Goal: Task Accomplishment & Management: Complete application form

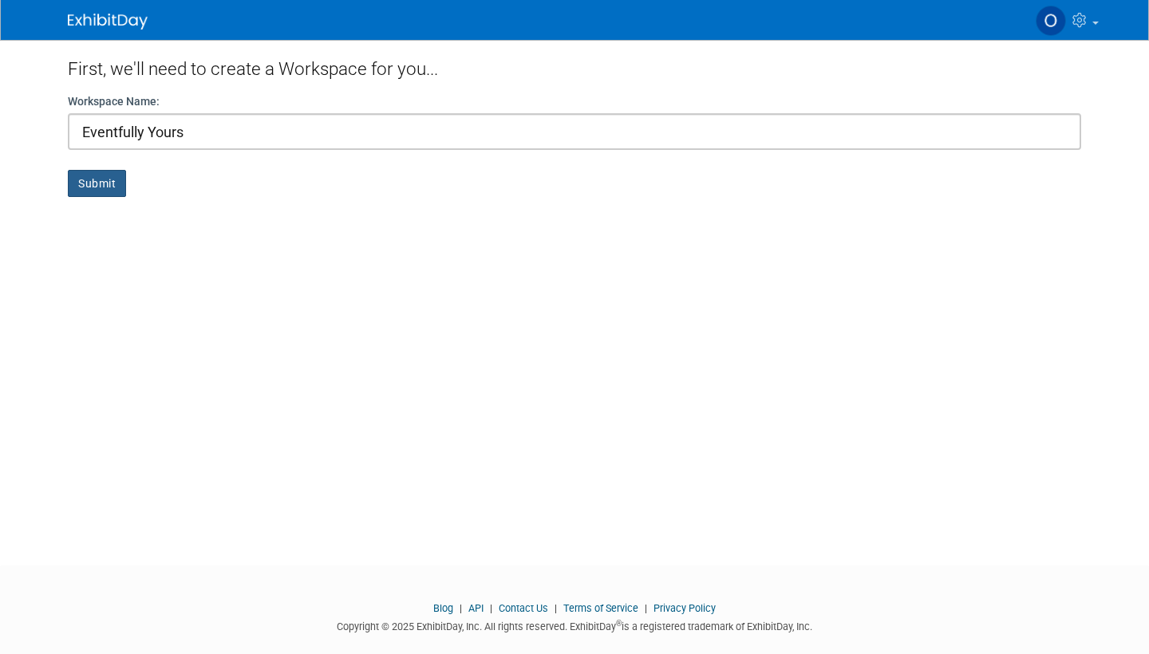
type input "Eventfully Yours"
click at [81, 191] on button "Submit" at bounding box center [97, 183] width 58 height 27
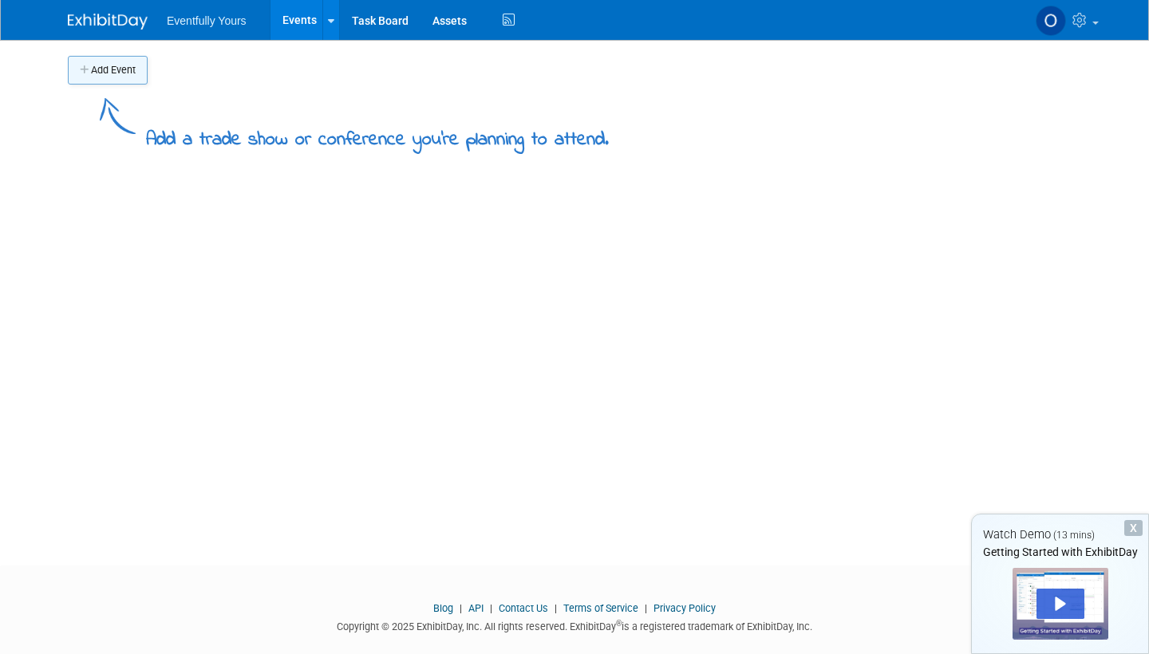
click at [103, 71] on button "Add Event" at bounding box center [108, 70] width 80 height 29
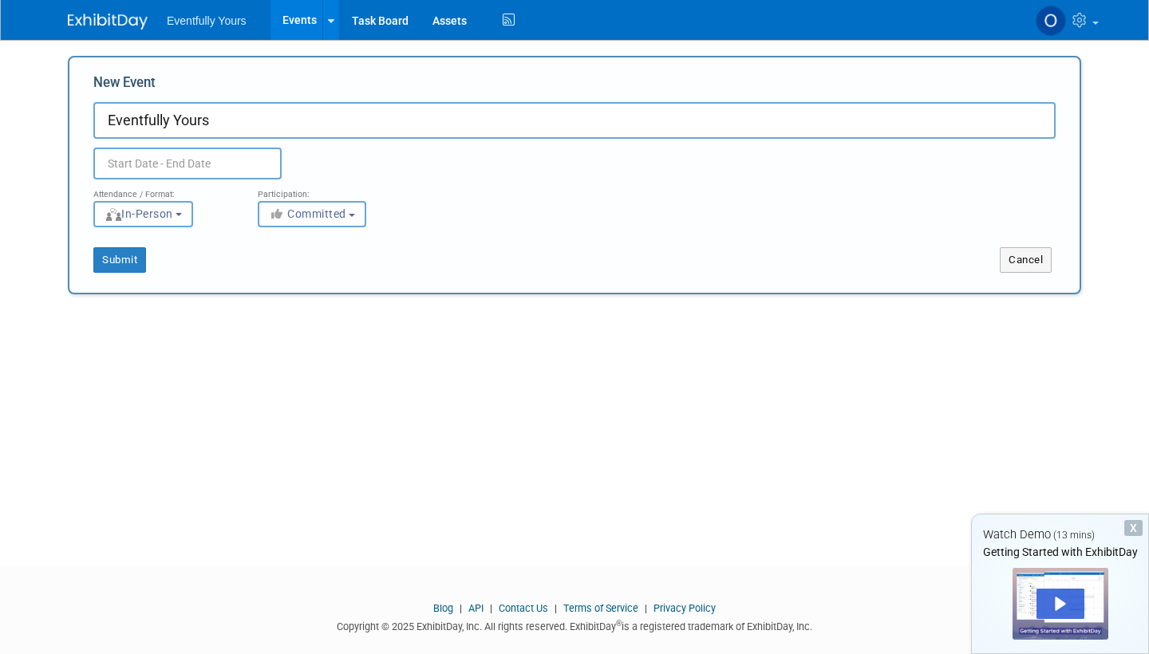
type input "Eventfully Yours"
click at [183, 162] on input "text" at bounding box center [187, 164] width 188 height 32
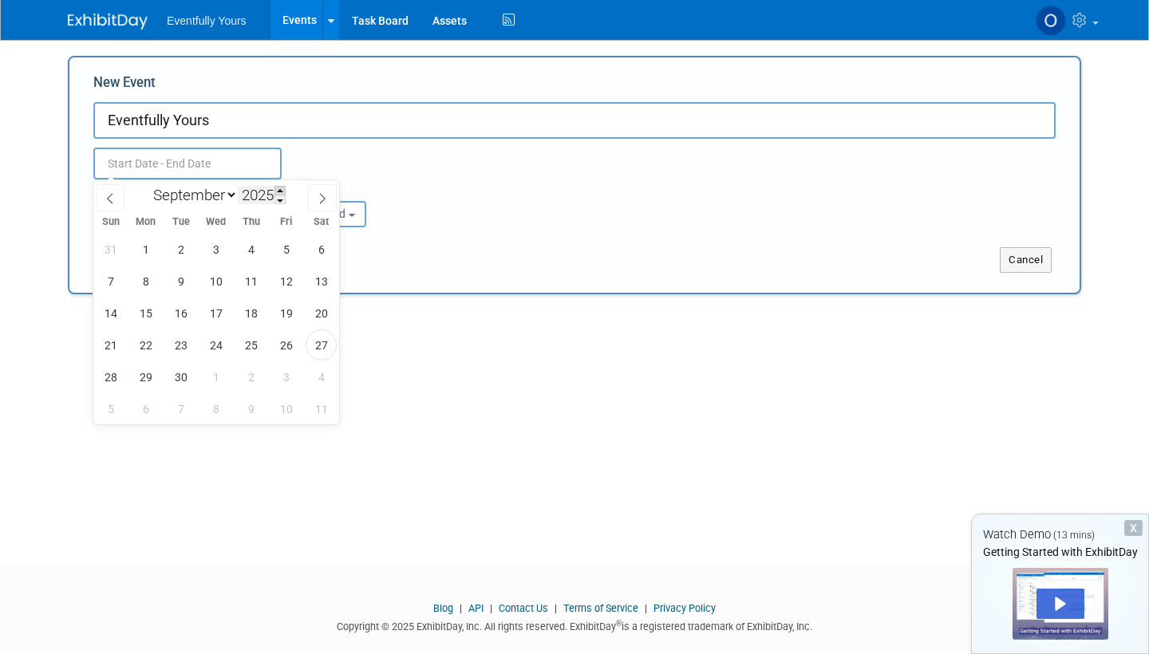
click at [283, 191] on span at bounding box center [279, 191] width 11 height 10
type input "2026"
select select "2"
click at [317, 315] on span "21" at bounding box center [320, 313] width 31 height 31
type input "Mar 21, 2026 to Mar 21, 2026"
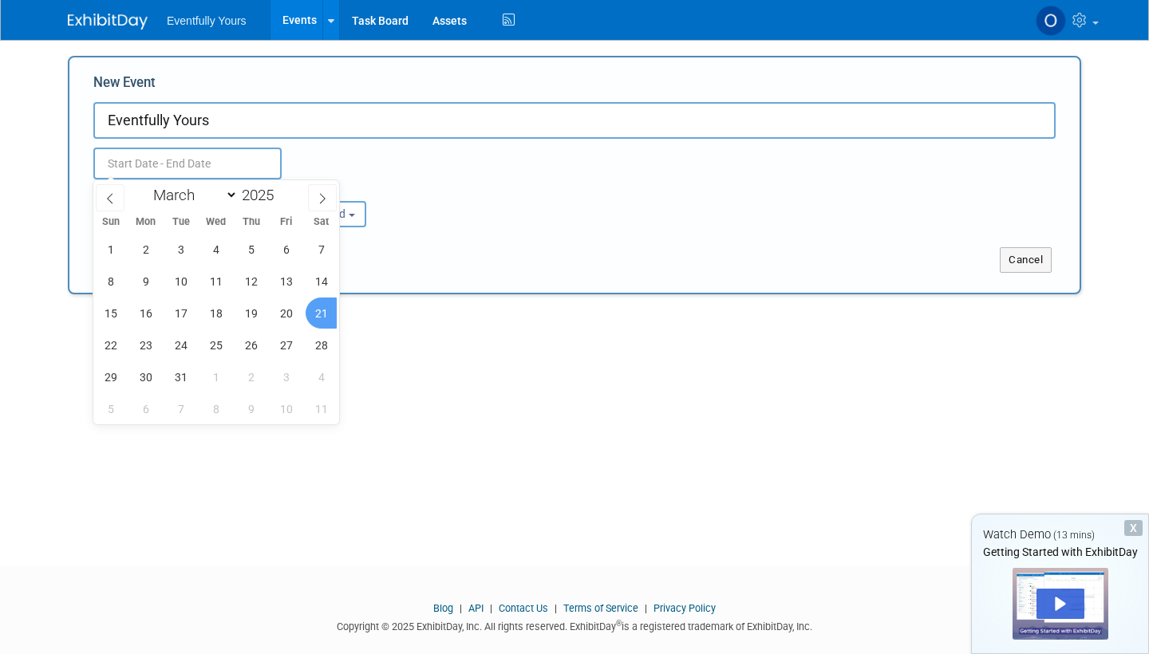
type input "Mar 21, 2026 to Mar 21, 2026"
click at [442, 217] on div "Attendance / Format: <img src="https://www.exhibitday.com/Images/Format-InPerso…" at bounding box center [574, 203] width 986 height 48
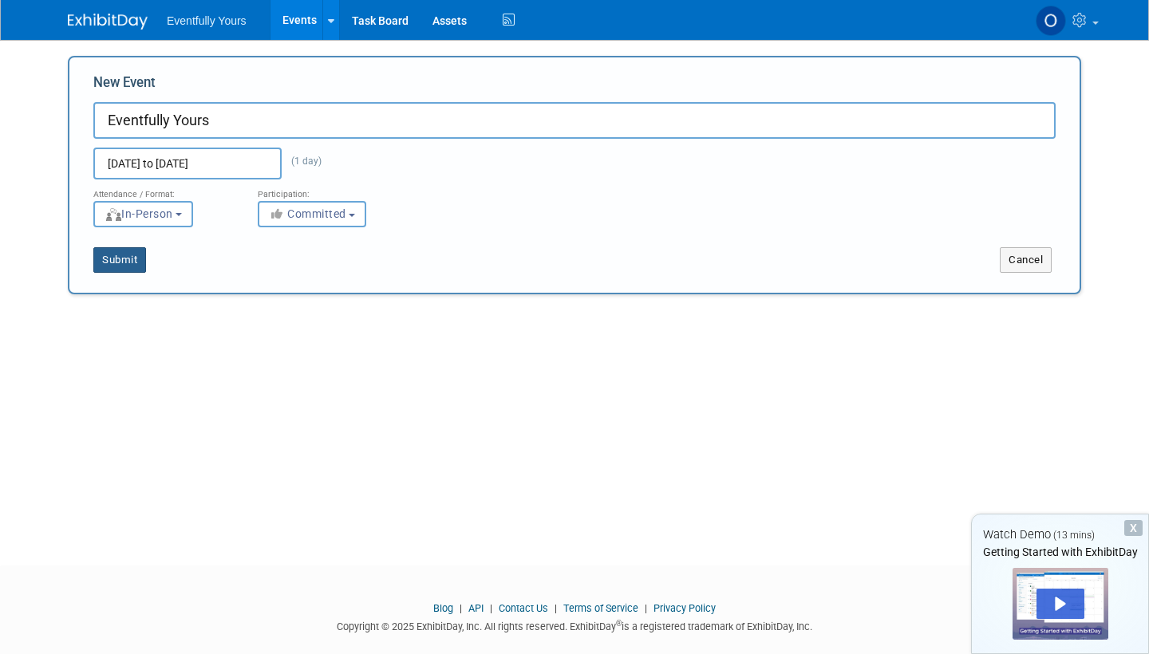
click at [118, 260] on button "Submit" at bounding box center [119, 260] width 53 height 26
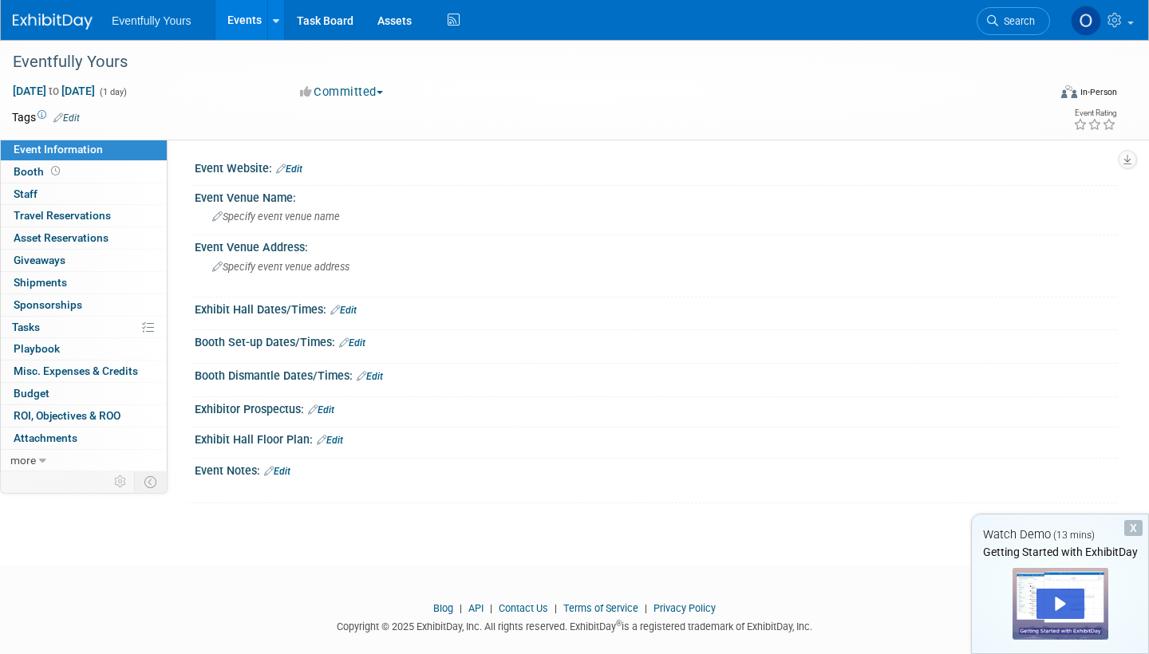
click at [333, 407] on link "Edit" at bounding box center [321, 409] width 26 height 11
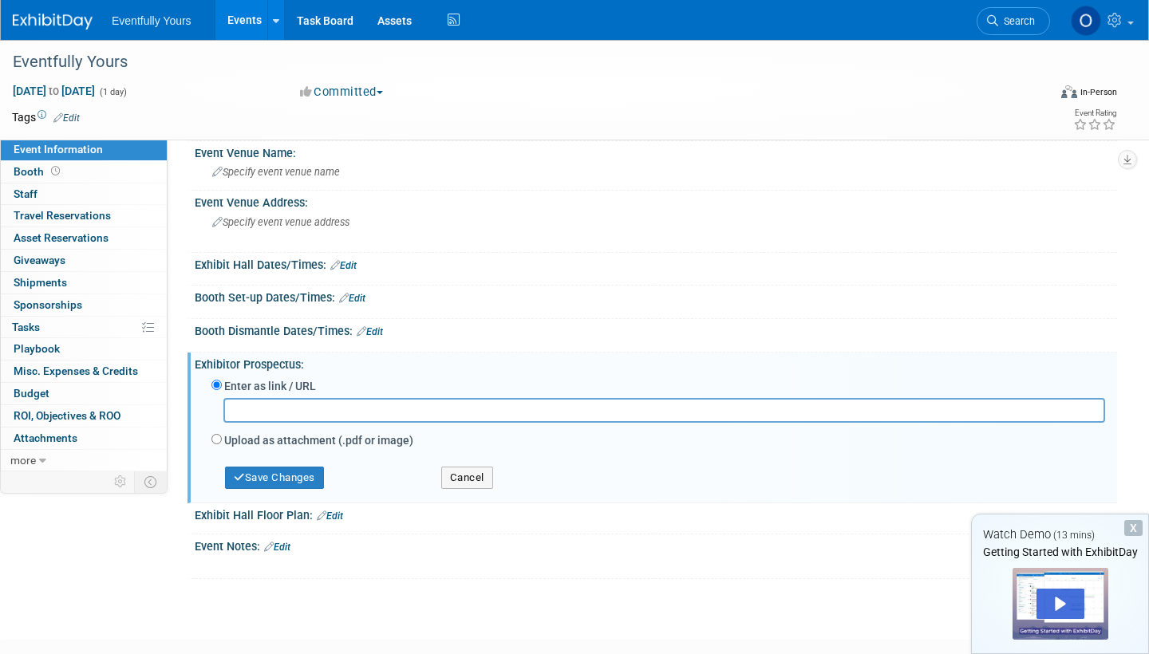
scroll to position [64, 0]
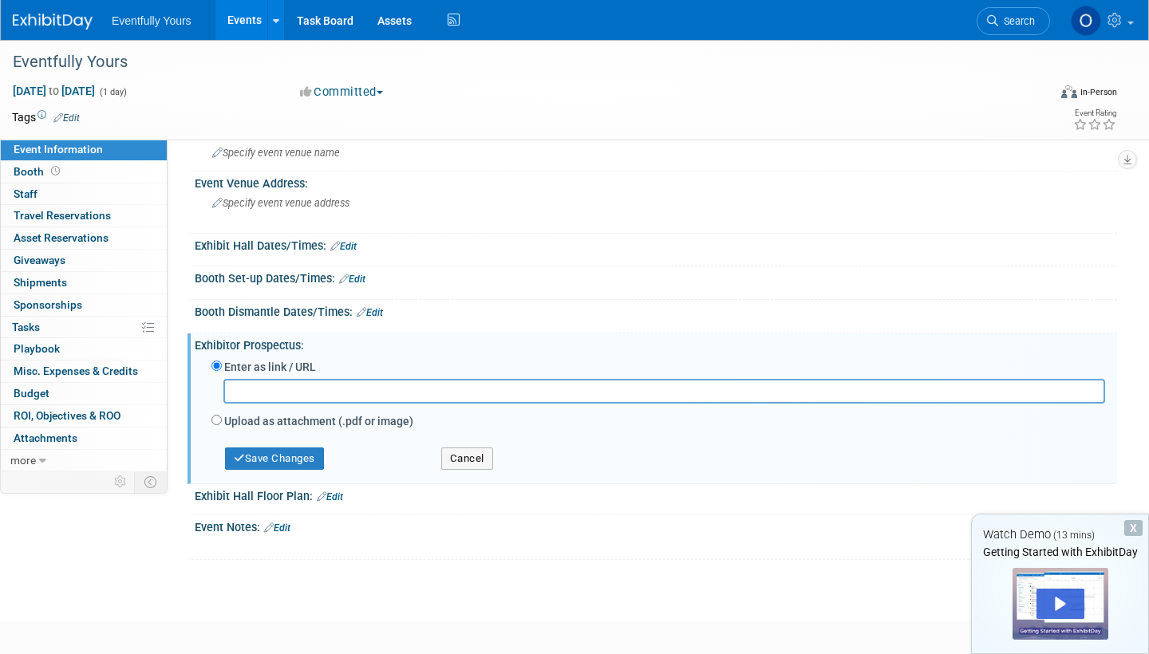
click at [441, 306] on div "Booth Dismantle Dates/Times: Edit" at bounding box center [656, 310] width 922 height 21
click at [460, 452] on button "Cancel" at bounding box center [467, 458] width 52 height 22
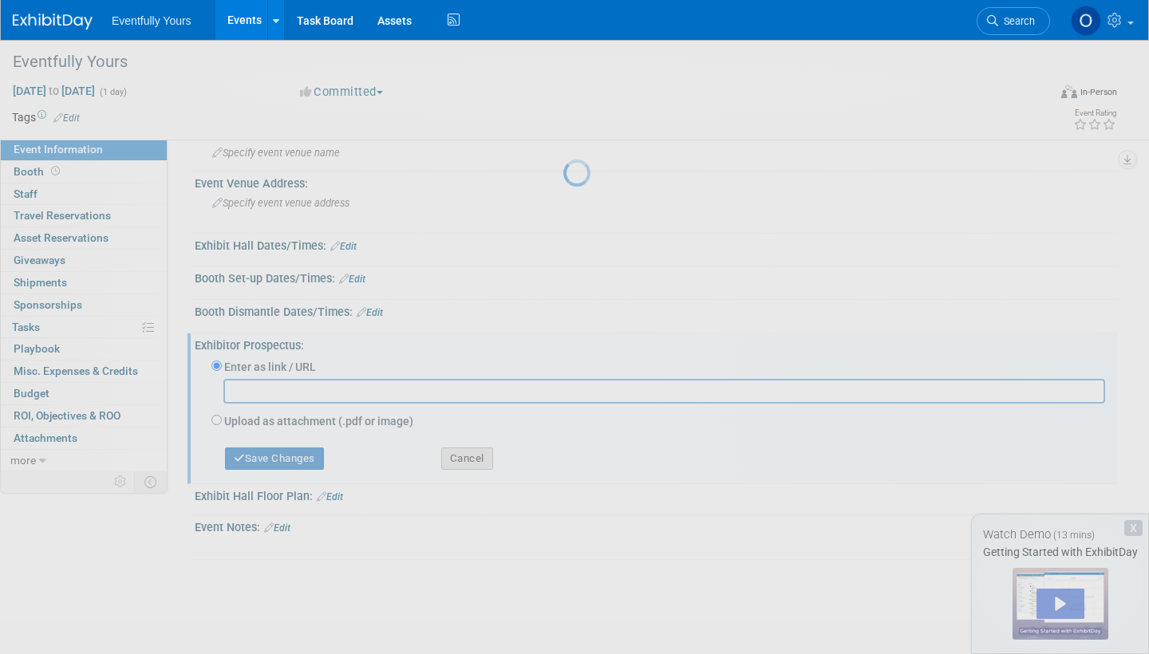
scroll to position [23, 0]
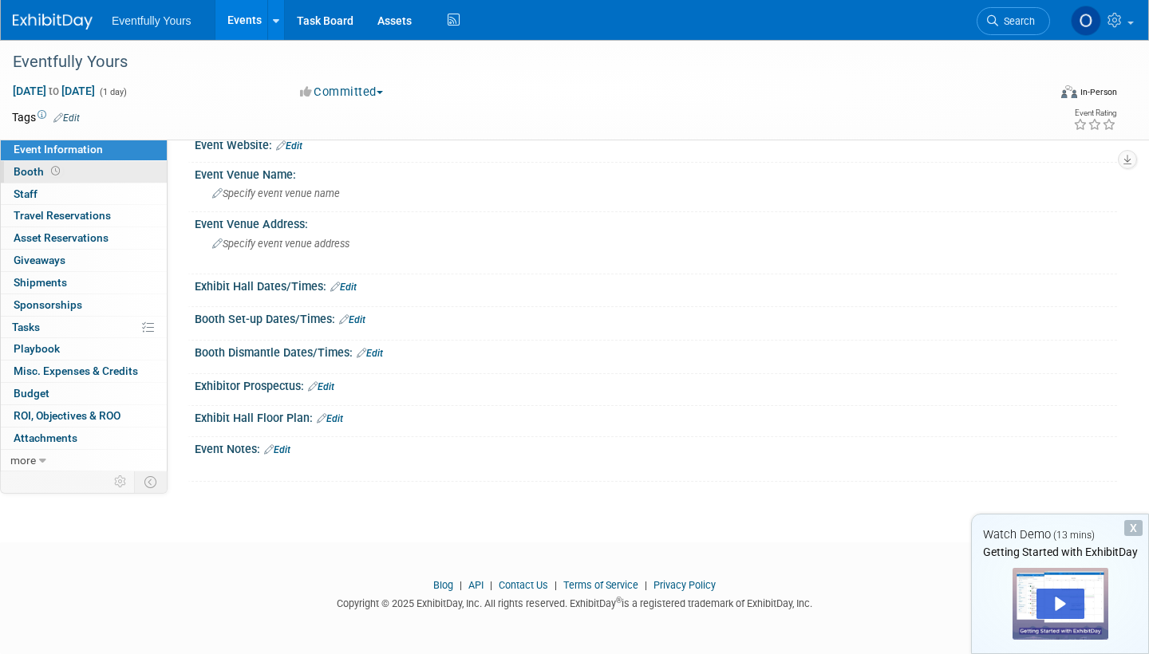
click at [85, 167] on link "Booth" at bounding box center [84, 172] width 166 height 22
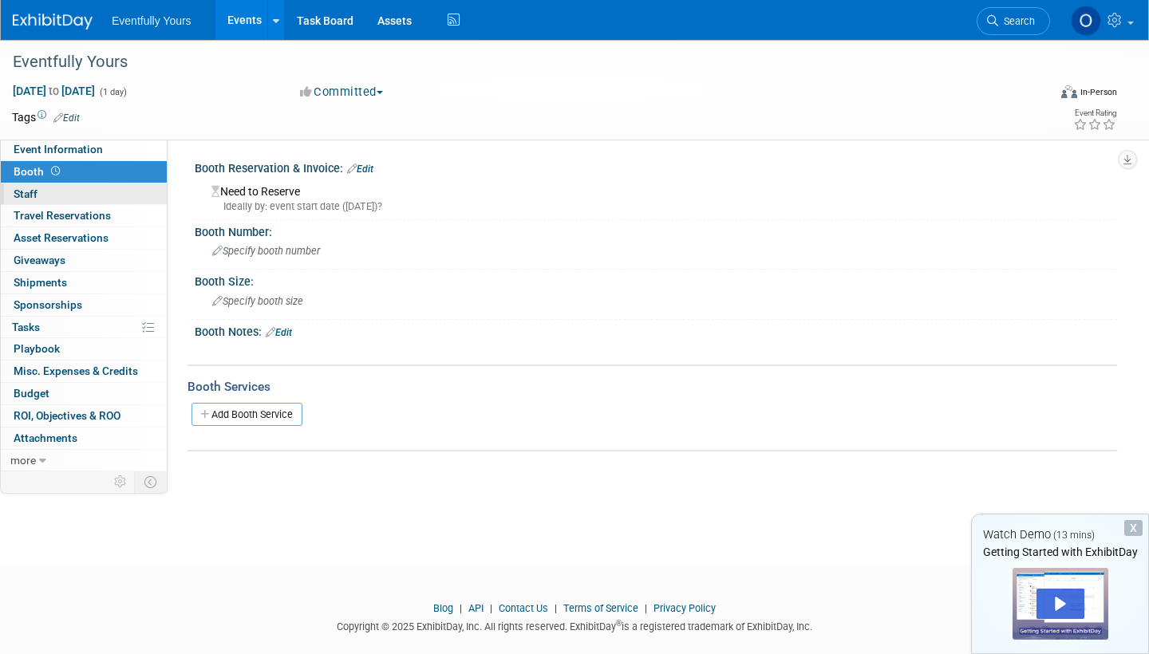
click at [87, 190] on link "0 Staff 0" at bounding box center [84, 194] width 166 height 22
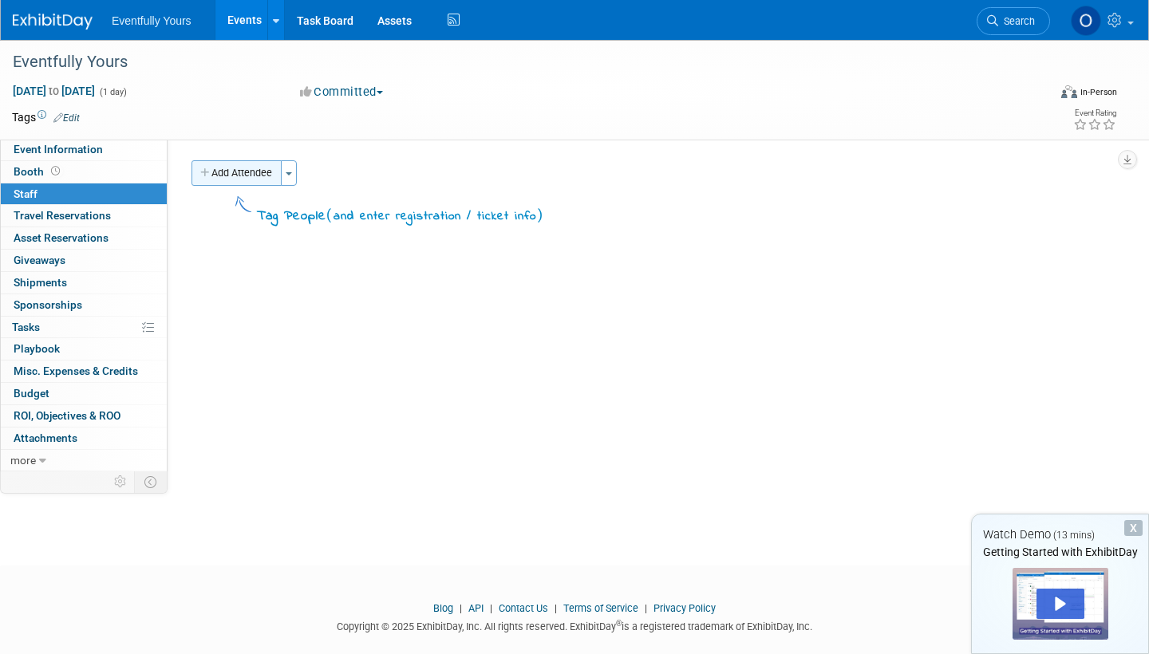
click at [250, 172] on button "Add Attendee" at bounding box center [236, 173] width 90 height 26
select select "742dc44a-344b-4203-a4ca-78fb6fbca522"
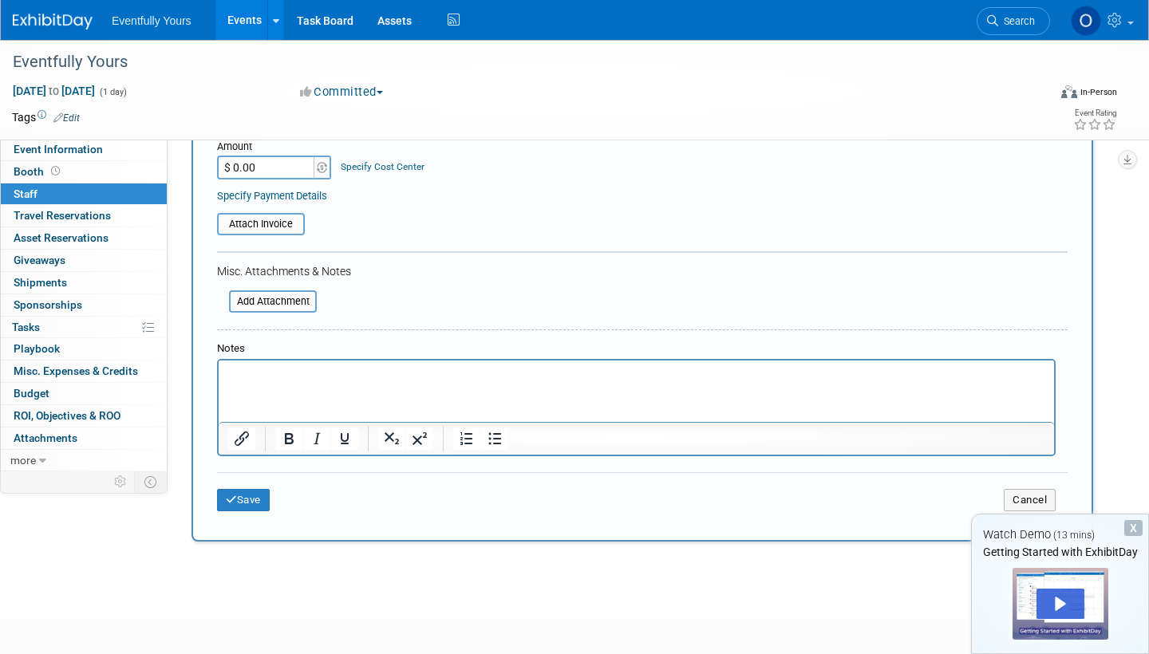
scroll to position [262, 0]
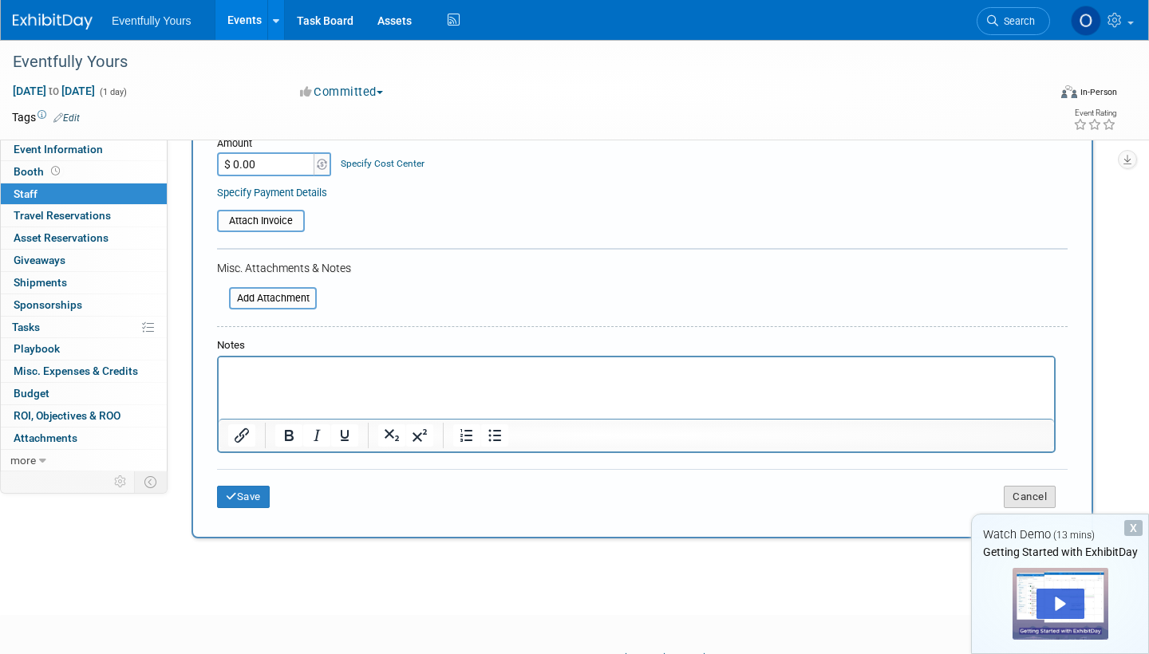
click at [1019, 486] on button "Cancel" at bounding box center [1029, 497] width 52 height 22
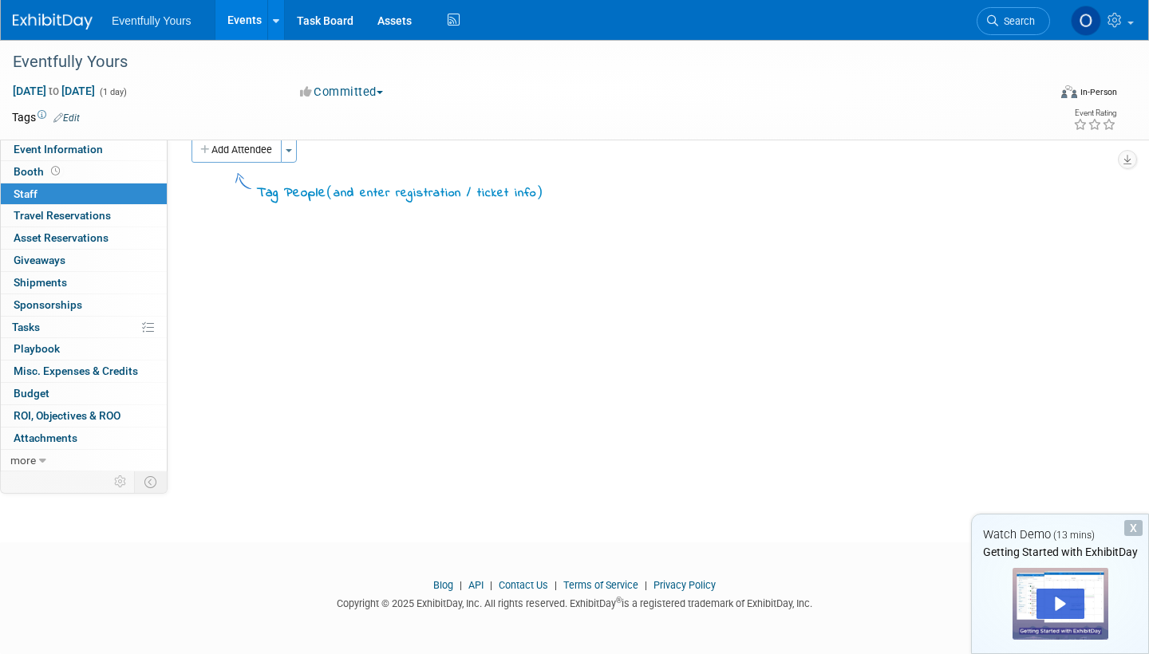
scroll to position [23, 0]
click at [63, 212] on span "Travel Reservations 0" at bounding box center [62, 215] width 97 height 13
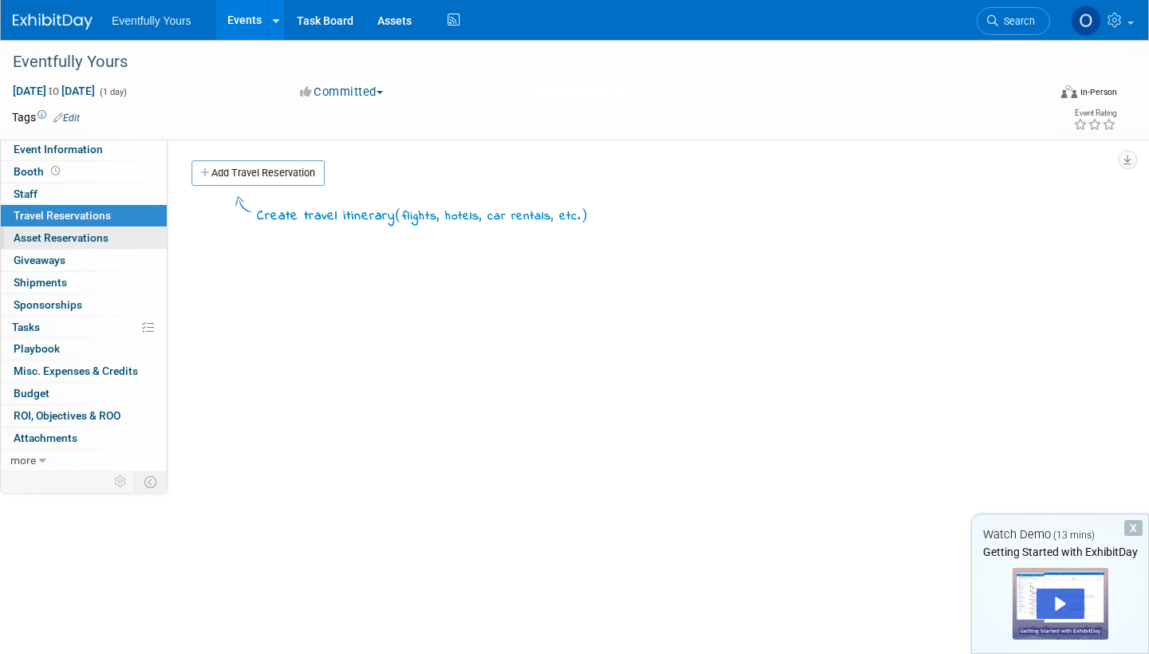
click at [59, 238] on span "Asset Reservations 0" at bounding box center [61, 237] width 95 height 13
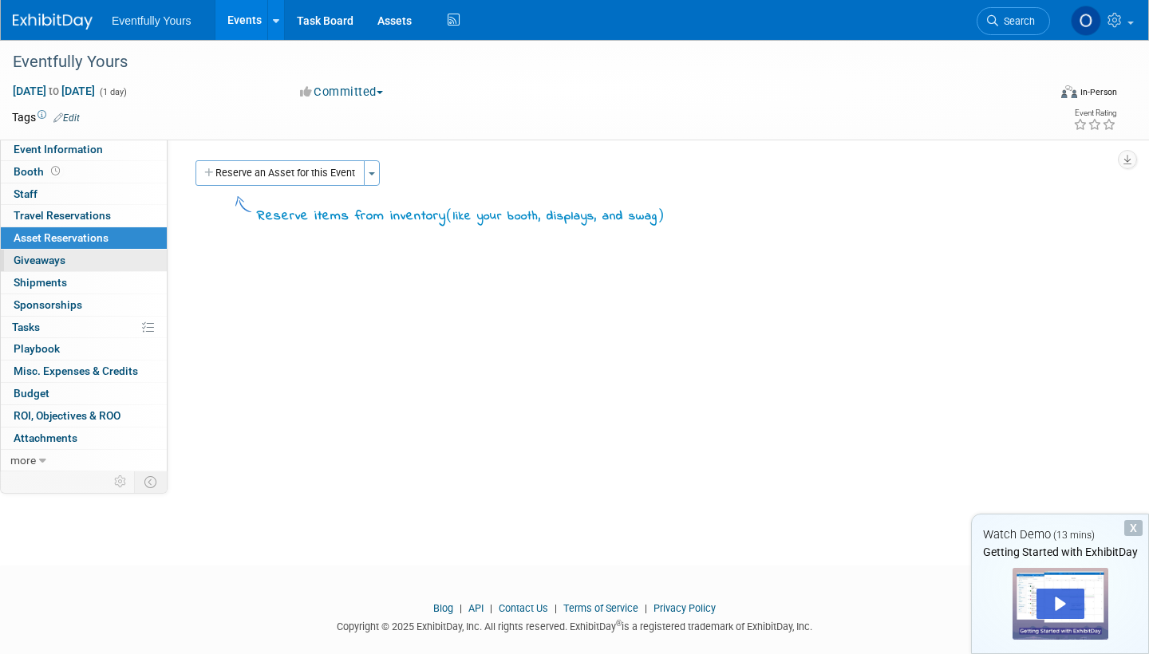
click at [60, 261] on span "Giveaways 0" at bounding box center [40, 260] width 52 height 13
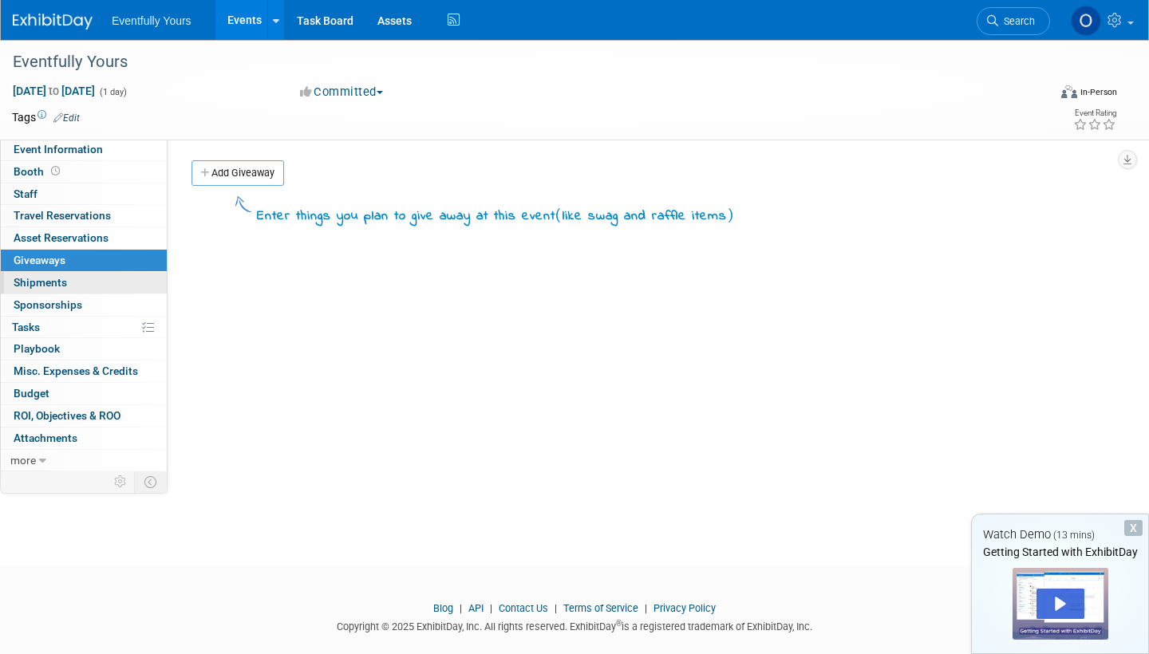
click at [58, 276] on span "Shipments 0" at bounding box center [40, 282] width 53 height 13
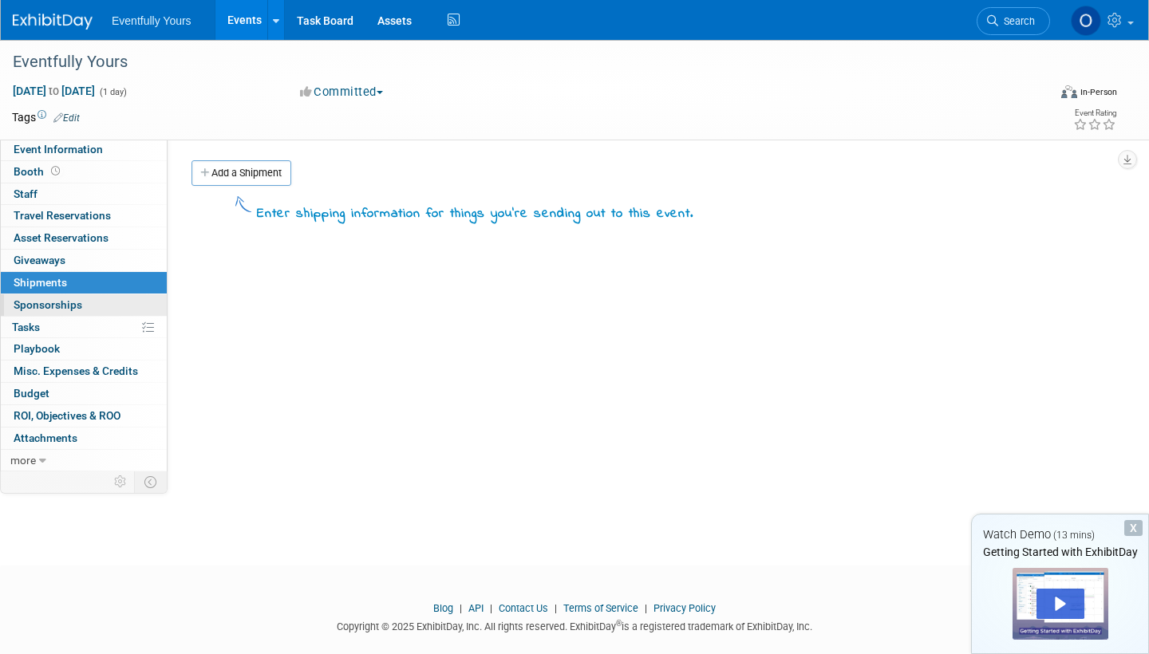
click at [65, 298] on span "Sponsorships 0" at bounding box center [48, 304] width 69 height 13
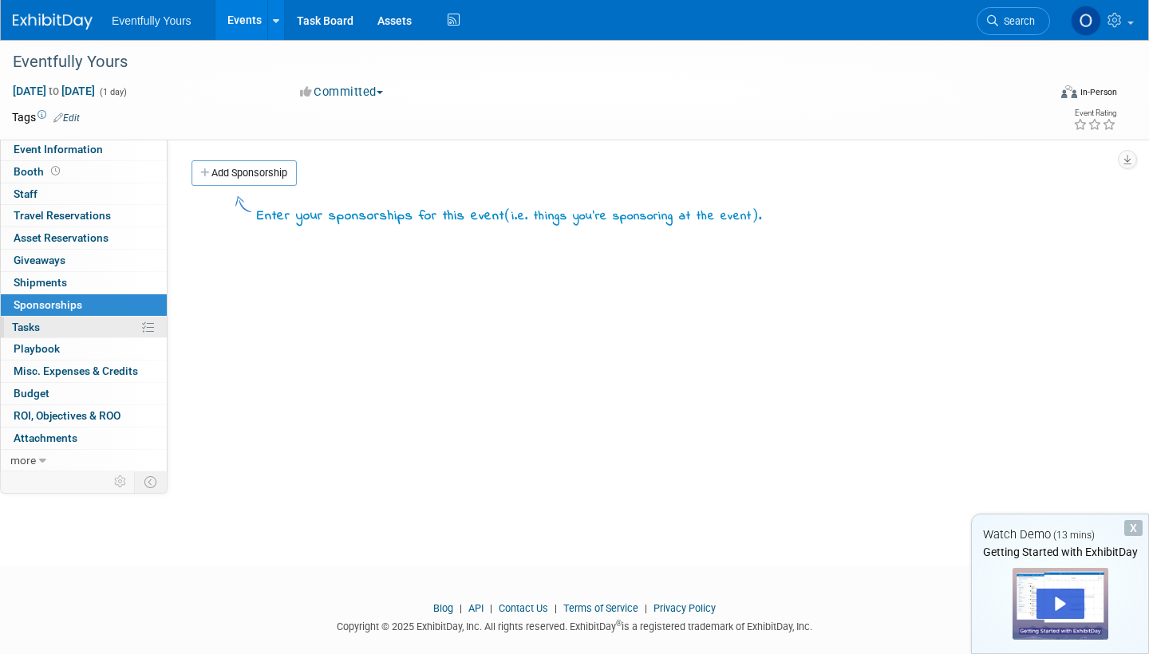
click at [61, 322] on link "0% Tasks 0%" at bounding box center [84, 328] width 166 height 22
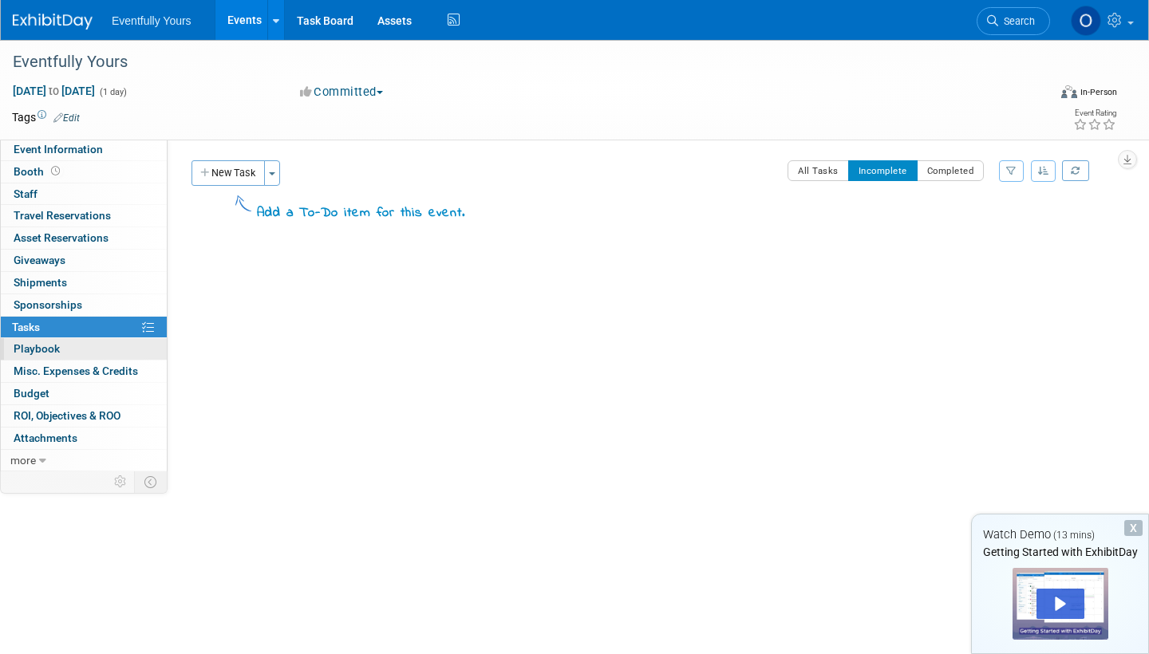
click at [69, 344] on link "0 Playbook 0" at bounding box center [84, 349] width 166 height 22
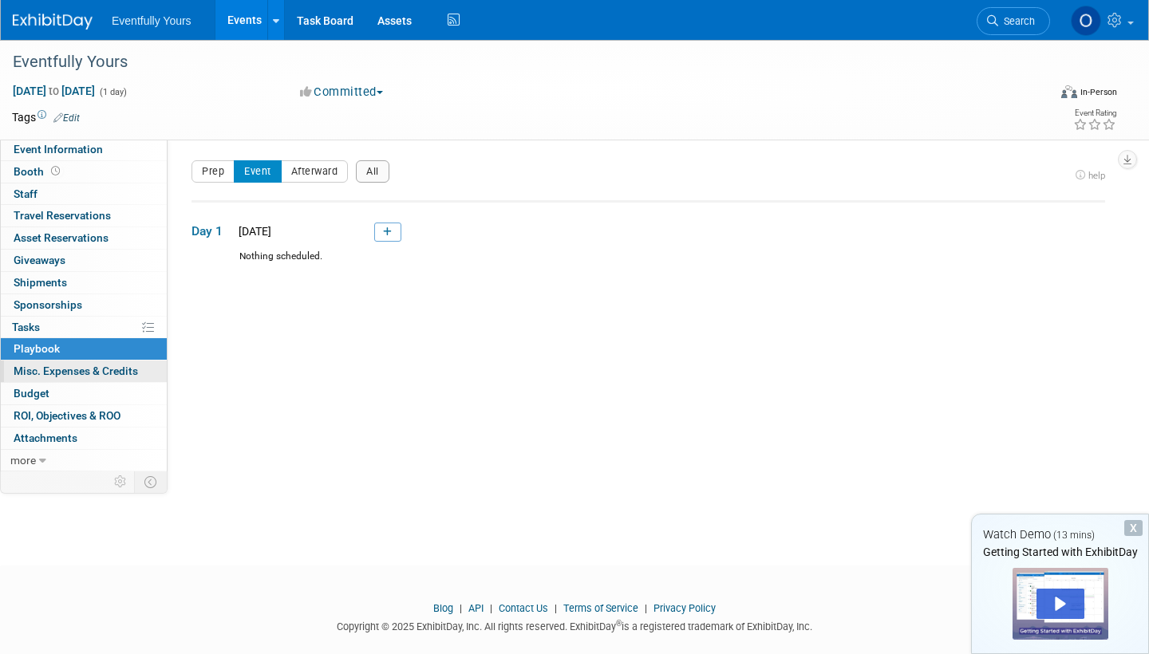
click at [75, 369] on span "Misc. Expenses & Credits 0" at bounding box center [76, 370] width 124 height 13
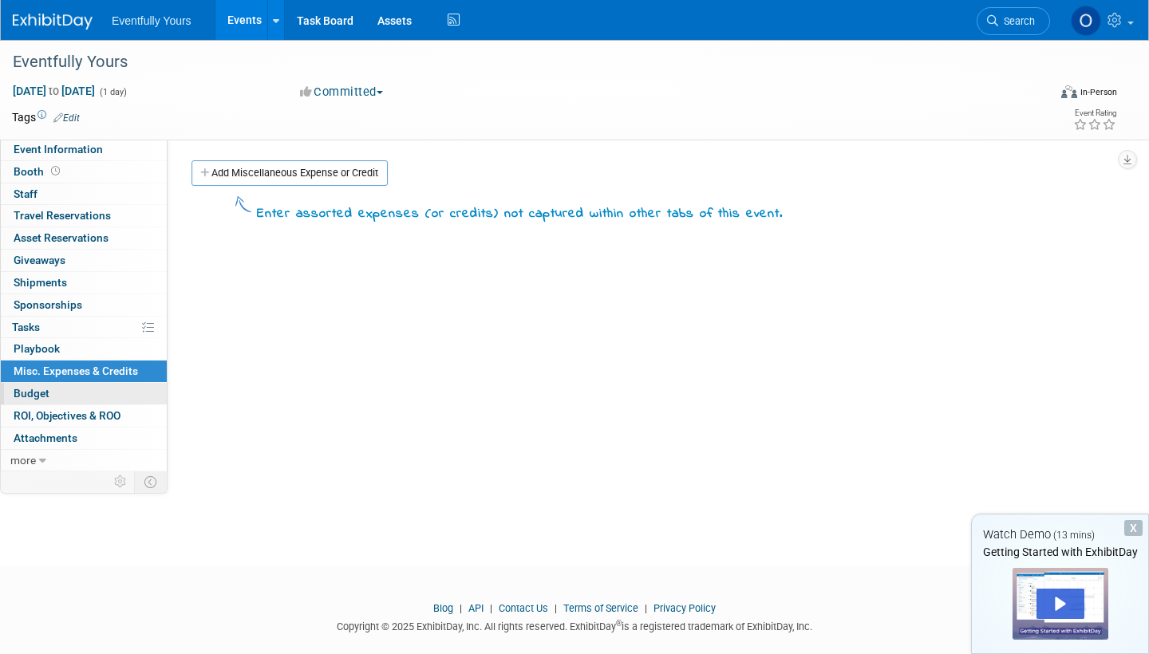
click at [66, 387] on link "Budget" at bounding box center [84, 394] width 166 height 22
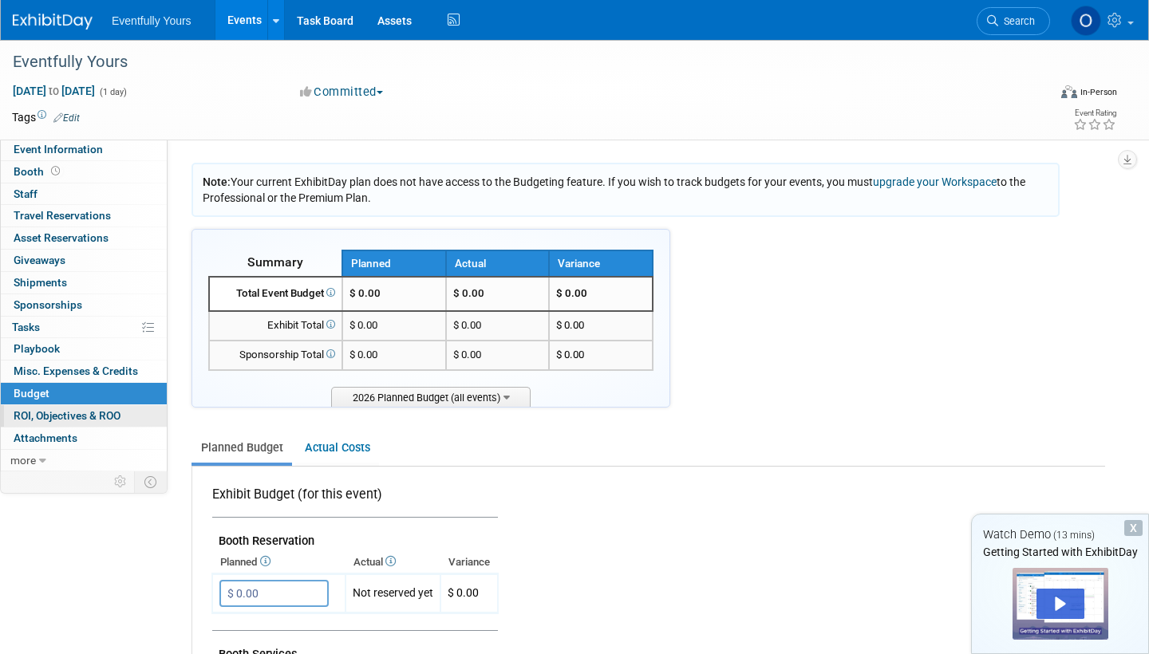
click at [70, 412] on span "ROI, Objectives & ROO 0" at bounding box center [67, 415] width 107 height 13
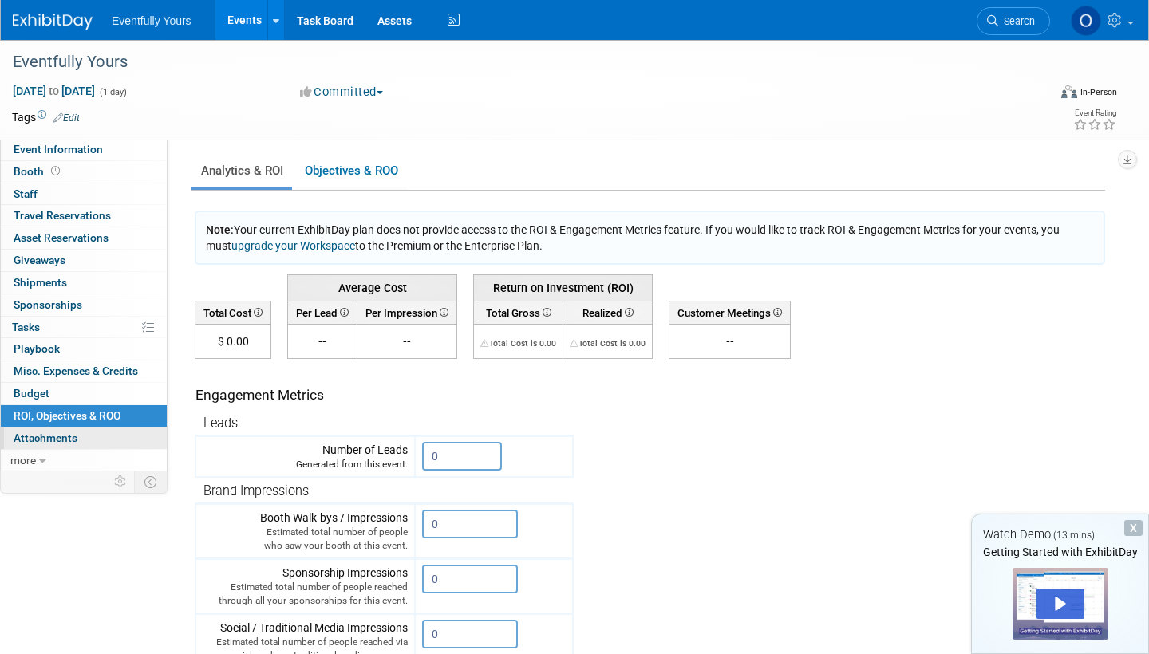
click at [64, 431] on span "Attachments 0" at bounding box center [46, 437] width 64 height 13
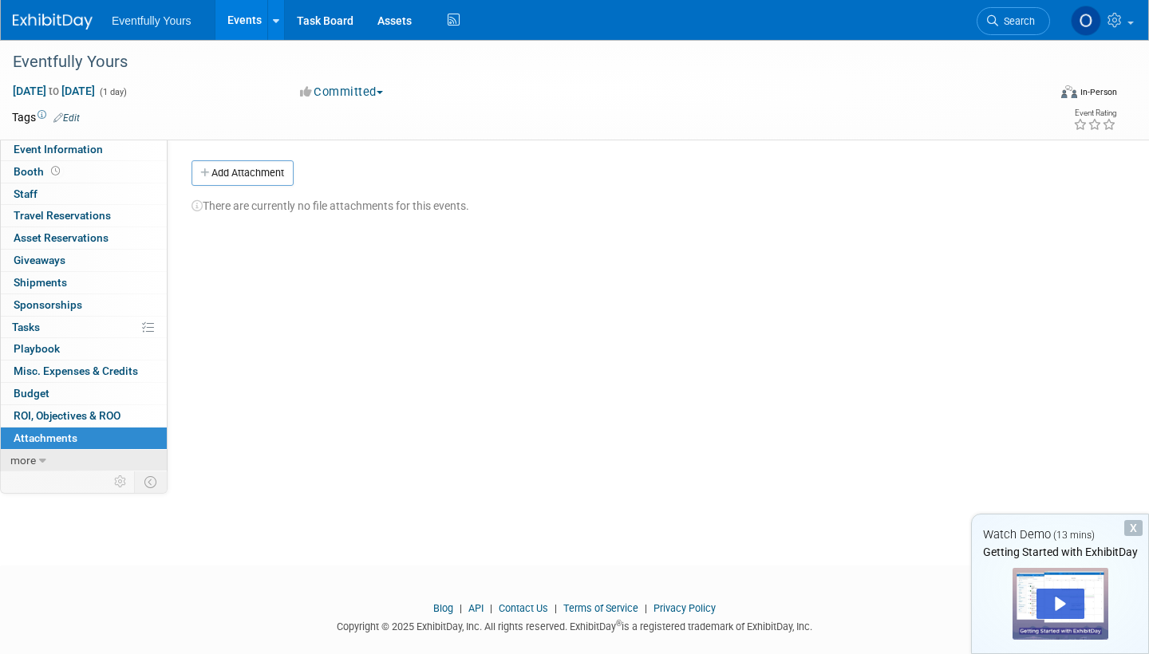
click at [43, 455] on icon at bounding box center [42, 460] width 7 height 11
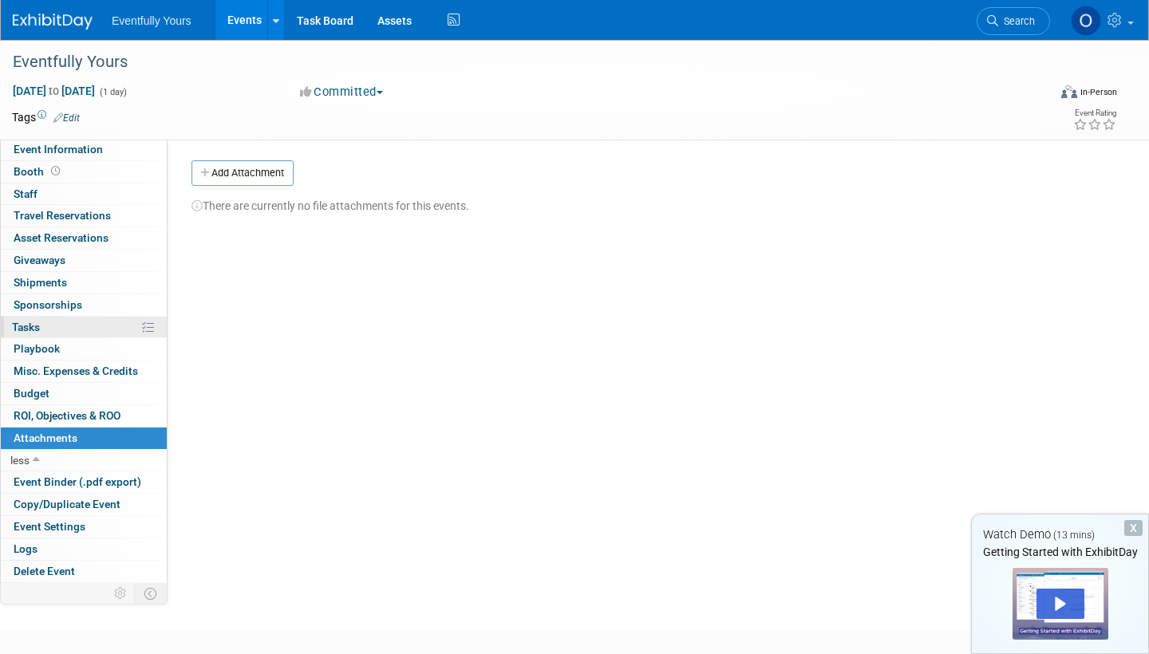
click at [151, 321] on icon at bounding box center [148, 327] width 12 height 12
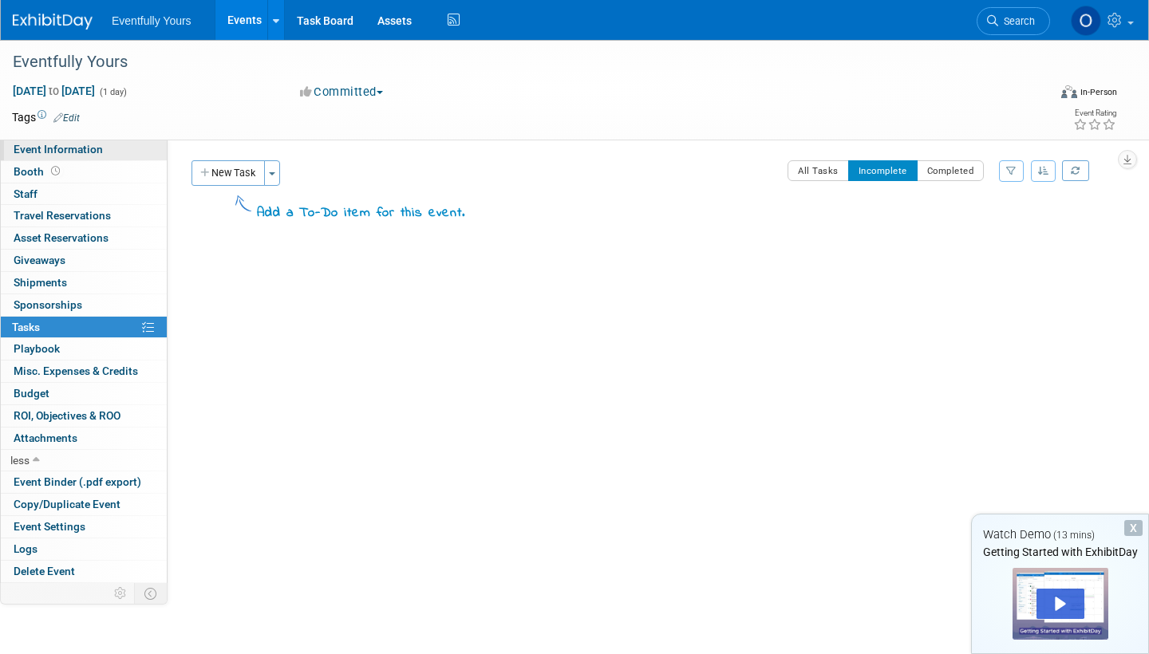
click at [73, 147] on span "Event Information" at bounding box center [58, 149] width 89 height 13
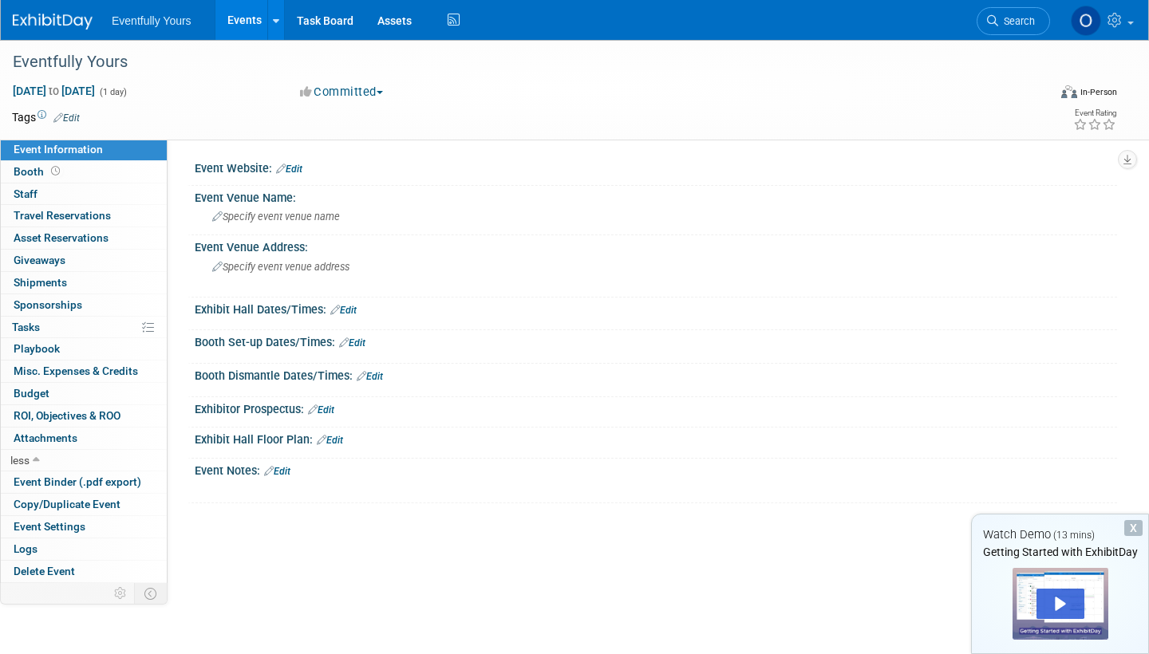
click at [47, 21] on img at bounding box center [53, 22] width 80 height 16
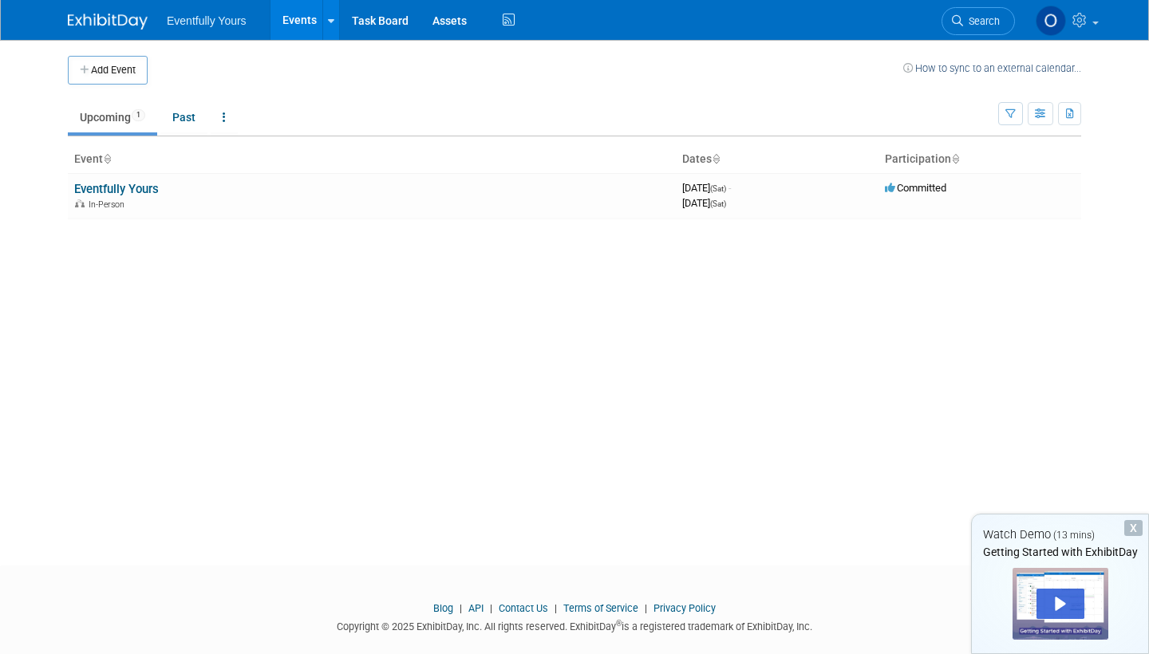
click at [99, 17] on img at bounding box center [108, 22] width 80 height 16
click at [1086, 16] on icon at bounding box center [1081, 20] width 18 height 14
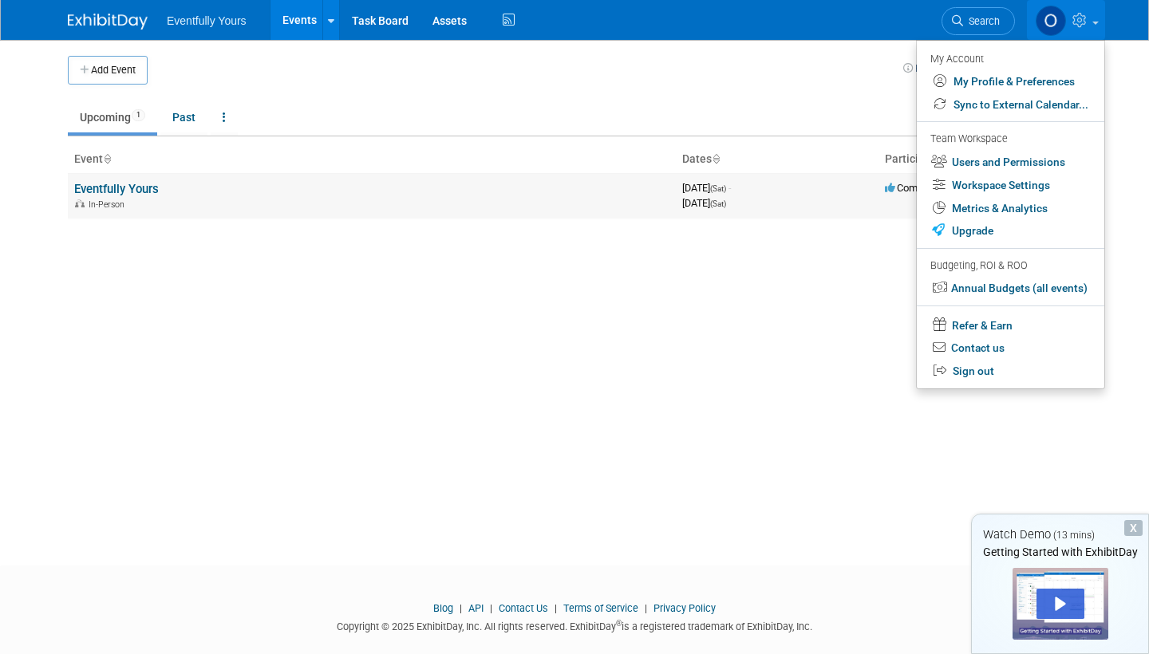
click at [138, 184] on link "Eventfully Yours" at bounding box center [116, 189] width 85 height 14
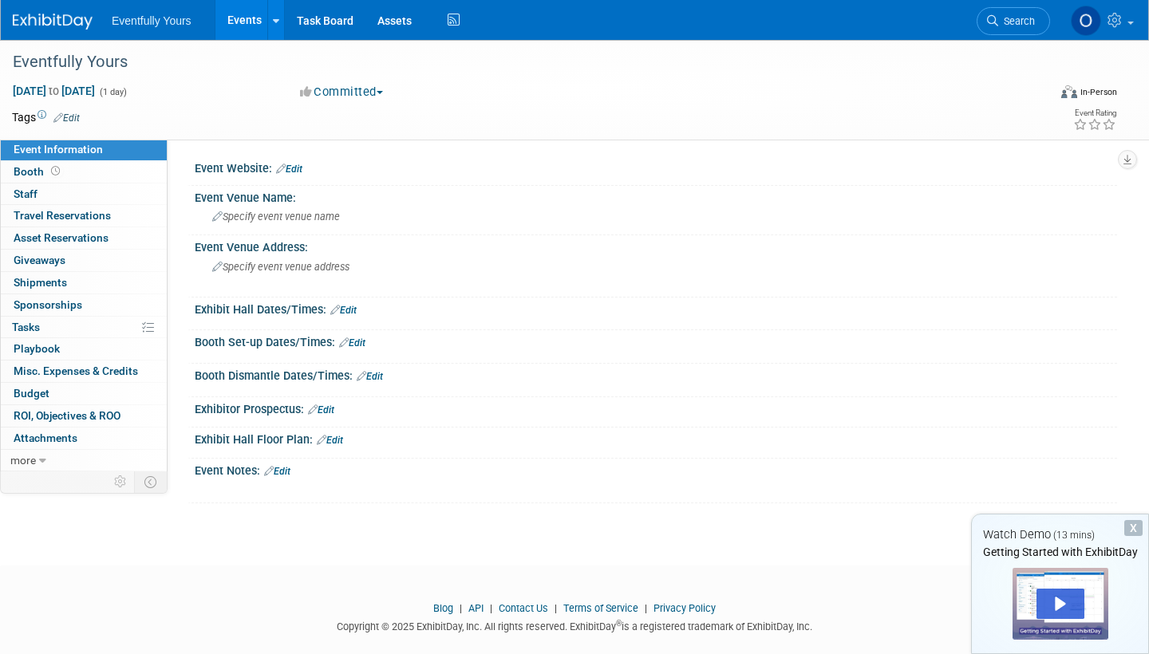
click at [389, 85] on button "Committed" at bounding box center [341, 92] width 95 height 17
click at [418, 77] on div "Eventfully Yours" at bounding box center [520, 65] width 1027 height 26
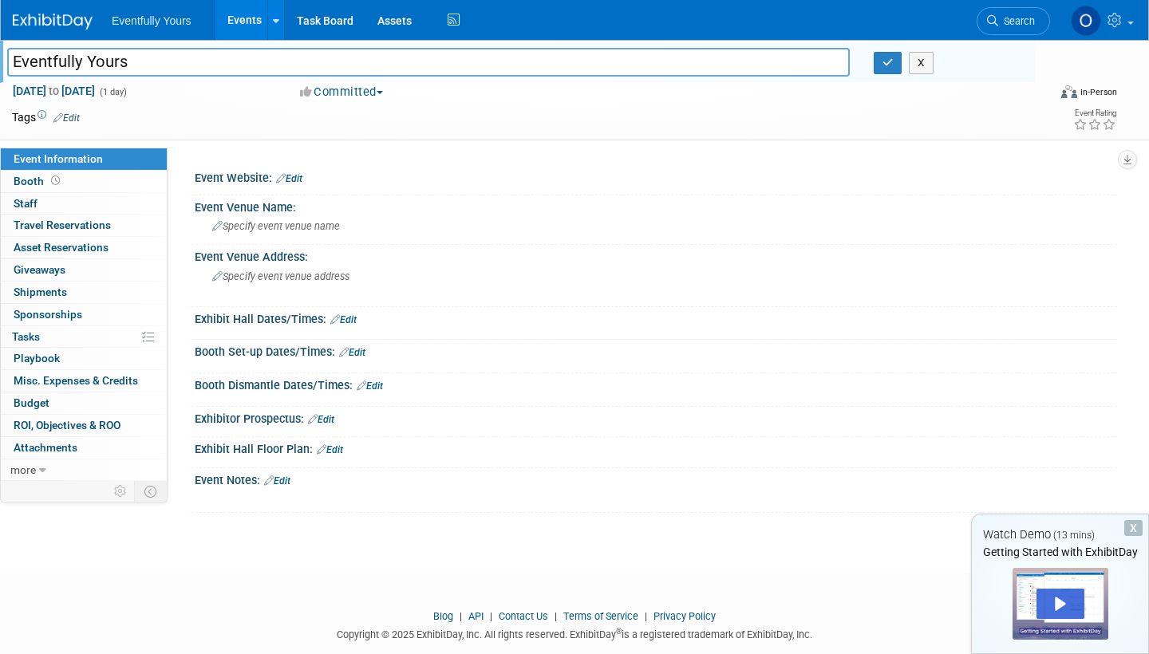
click at [240, 107] on div "Tags Edit" at bounding box center [470, 118] width 916 height 22
click at [320, 21] on link "Task Board" at bounding box center [325, 20] width 81 height 40
